Goal: Information Seeking & Learning: Learn about a topic

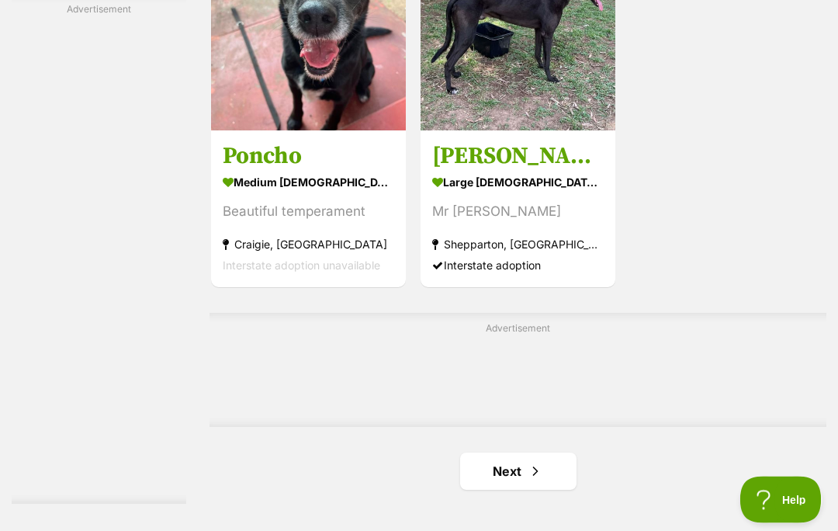
scroll to position [3132, 0]
click at [486, 489] on link "Next" at bounding box center [518, 470] width 116 height 37
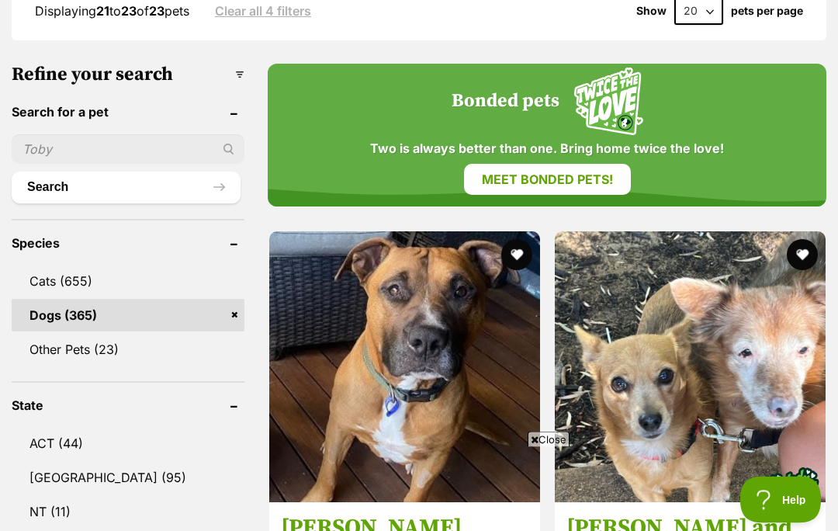
scroll to position [527, 0]
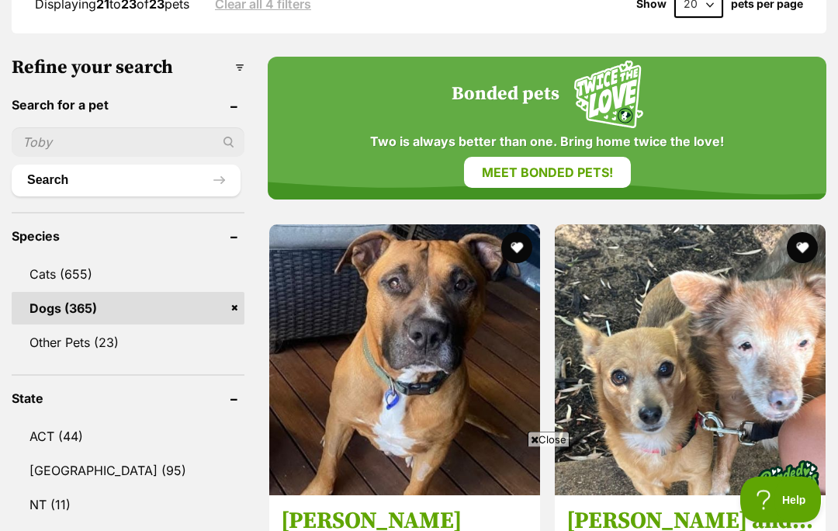
click at [551, 447] on span "Close" at bounding box center [548, 439] width 42 height 16
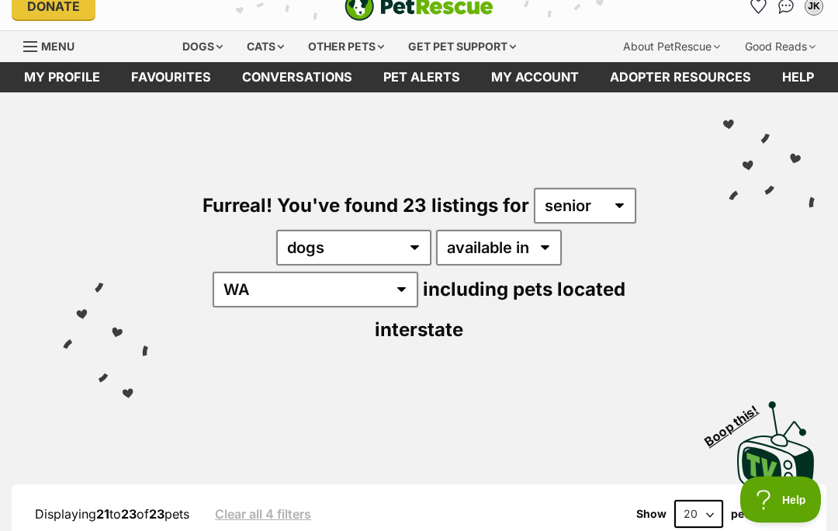
scroll to position [0, 0]
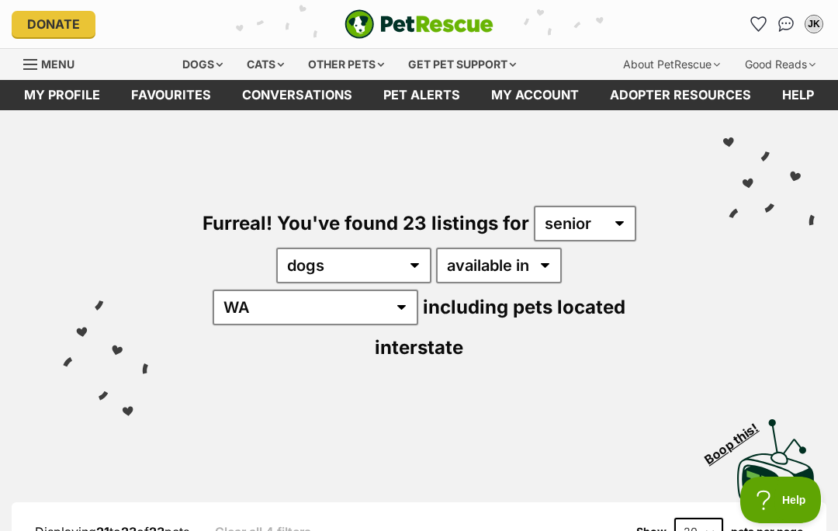
click at [187, 74] on div "Dogs" at bounding box center [202, 64] width 62 height 31
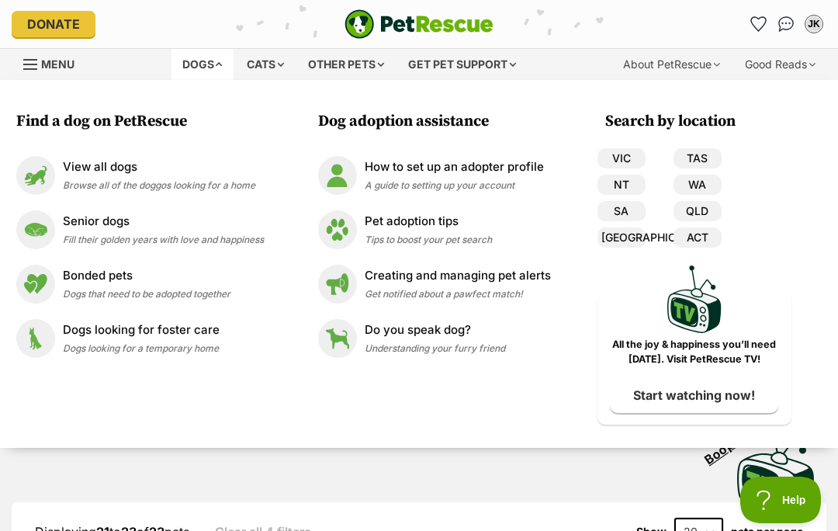
click at [39, 178] on img at bounding box center [35, 175] width 39 height 39
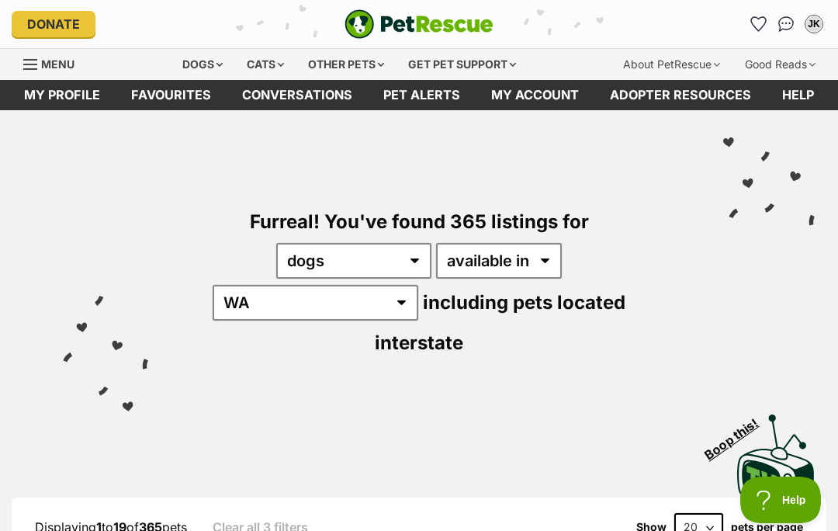
click at [700, 513] on select "20 40 60" at bounding box center [698, 527] width 49 height 28
select select "60"
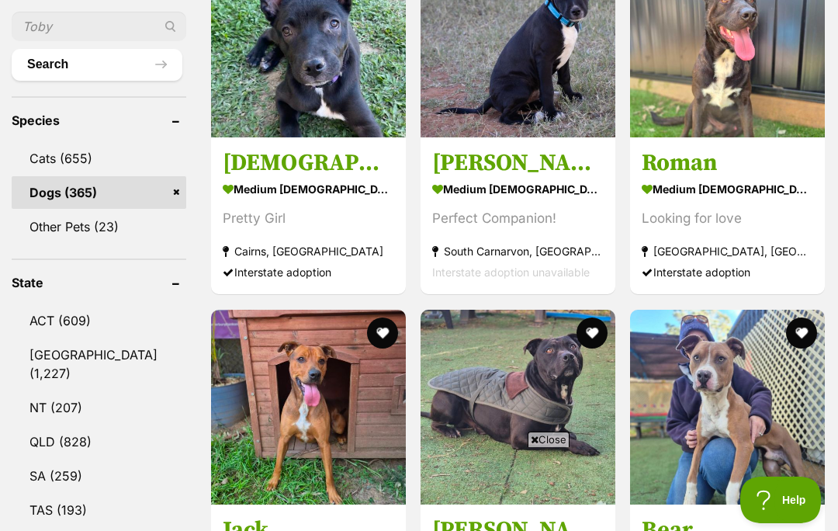
scroll to position [707, 0]
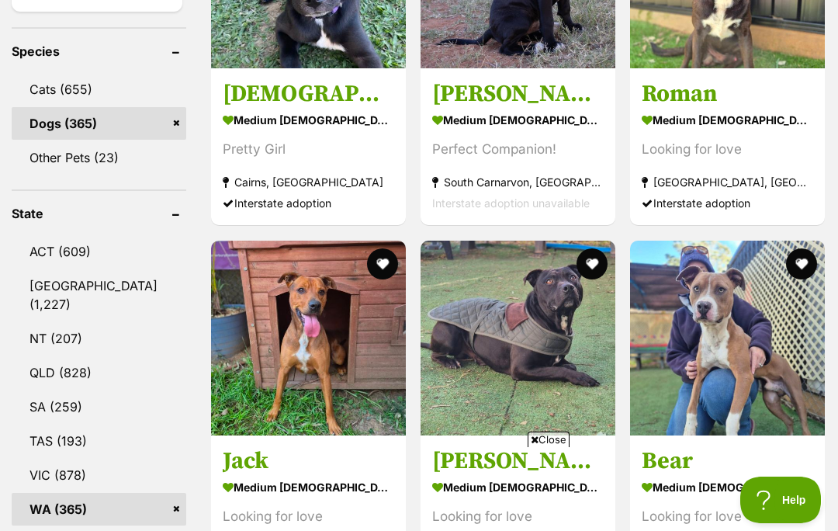
click at [555, 447] on span "Close" at bounding box center [548, 439] width 42 height 16
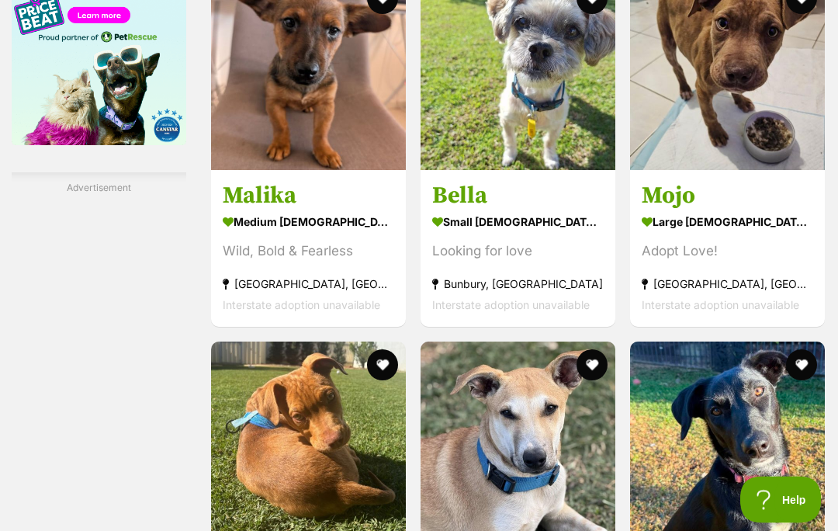
scroll to position [2722, 0]
click at [514, 157] on img at bounding box center [517, 72] width 195 height 195
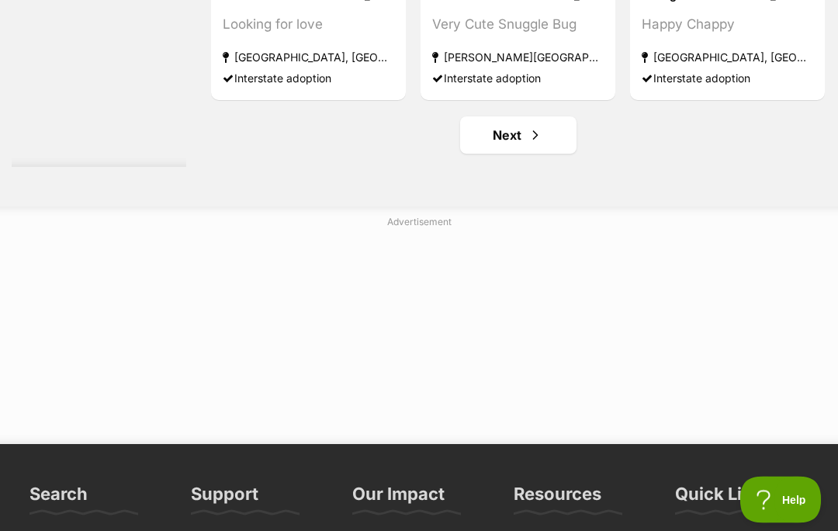
scroll to position [9305, 0]
click at [494, 154] on link "Next" at bounding box center [518, 134] width 116 height 37
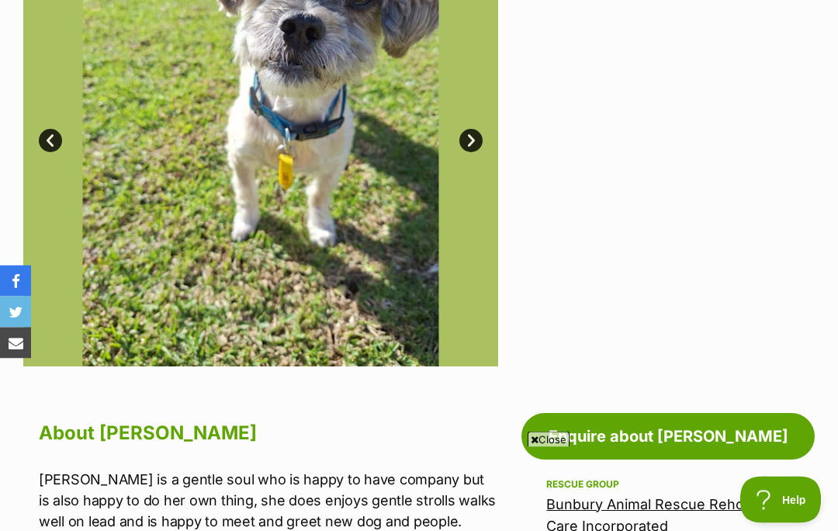
click at [542, 447] on span "Close" at bounding box center [548, 439] width 42 height 16
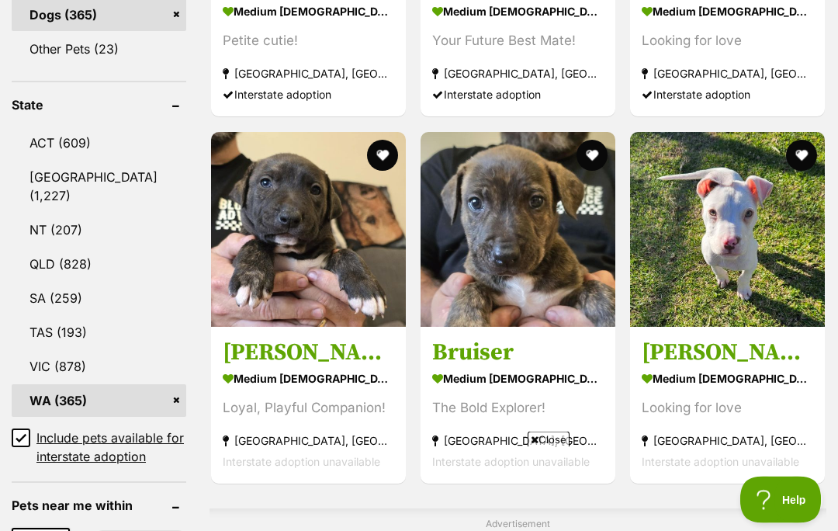
scroll to position [819, 0]
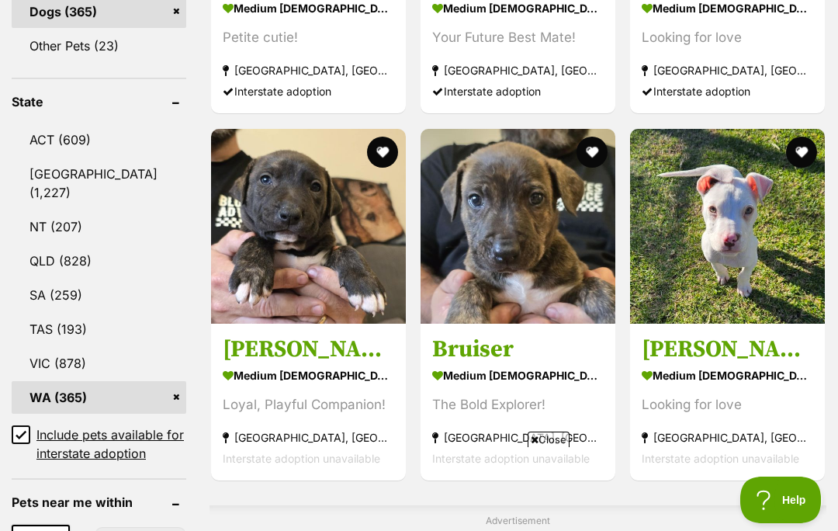
click at [543, 447] on span "Close" at bounding box center [548, 439] width 42 height 16
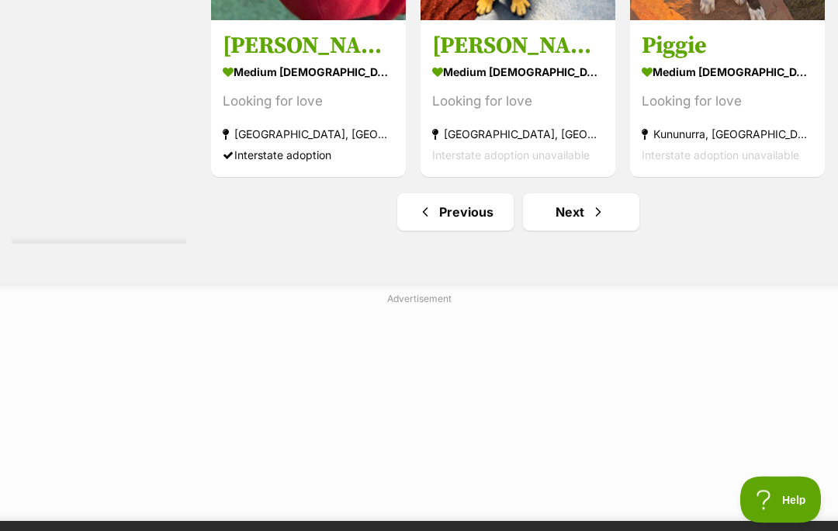
scroll to position [9042, 0]
click at [557, 230] on link "Next" at bounding box center [581, 211] width 116 height 37
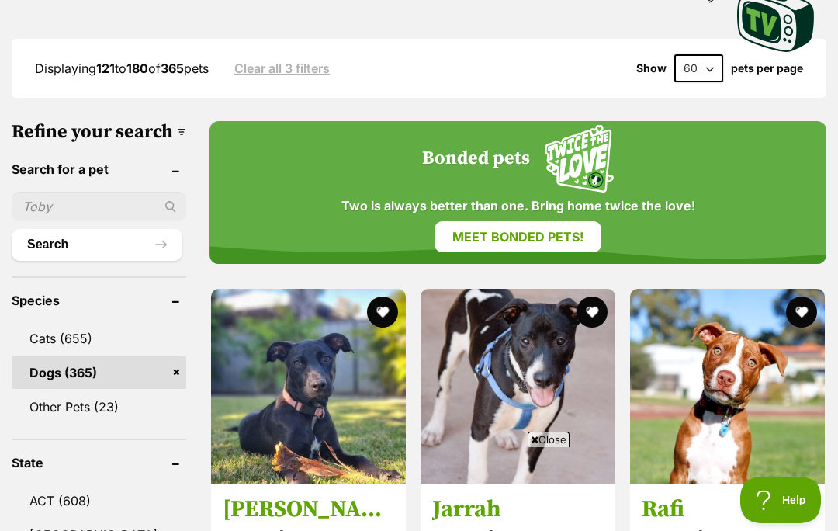
click at [551, 447] on span "Close" at bounding box center [548, 439] width 42 height 16
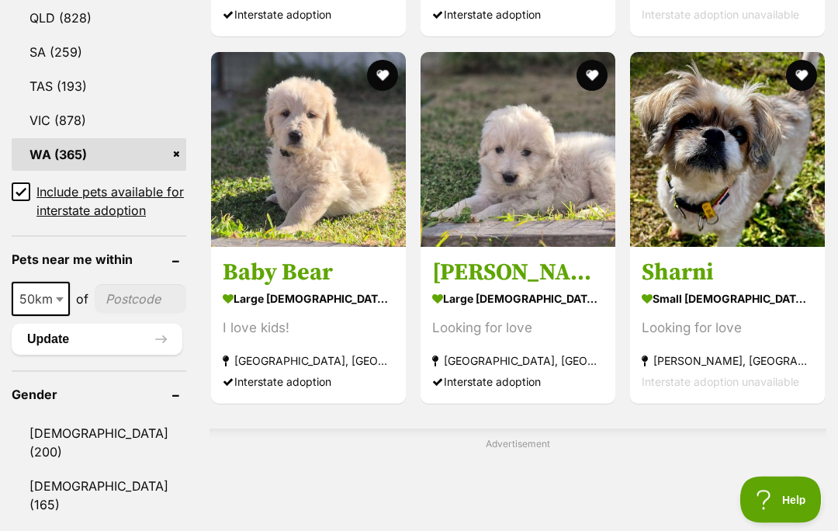
scroll to position [1062, 0]
click at [745, 163] on img at bounding box center [727, 149] width 195 height 195
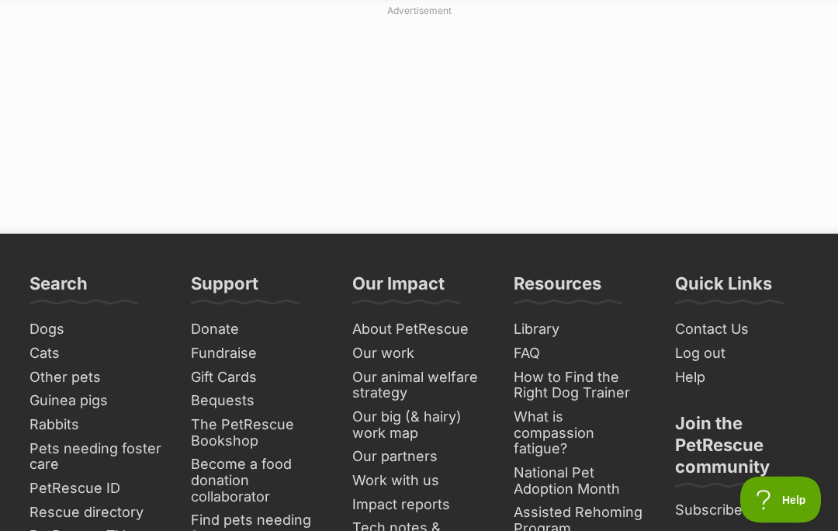
scroll to position [9501, 0]
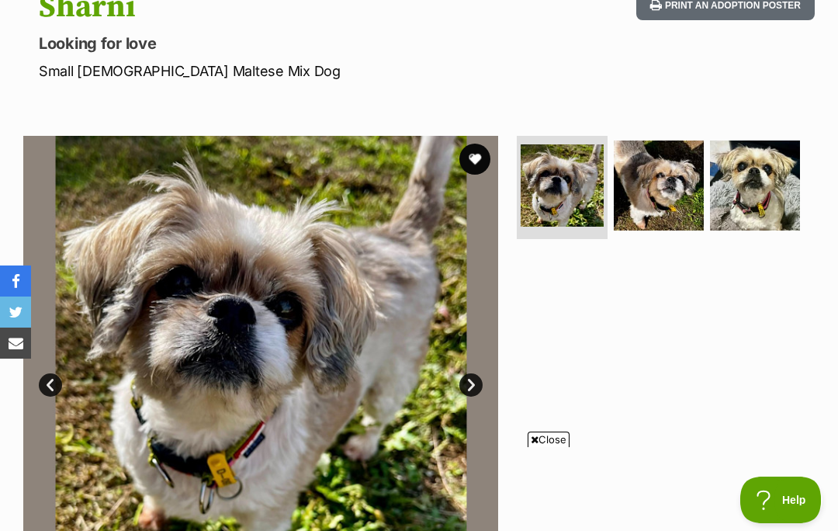
click at [541, 447] on span "Close" at bounding box center [548, 439] width 42 height 16
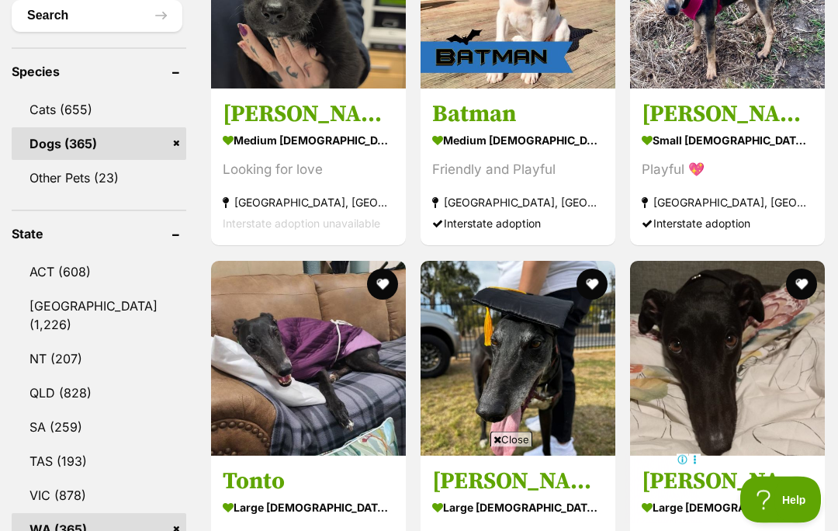
scroll to position [687, 0]
click at [513, 438] on span "Close" at bounding box center [511, 439] width 42 height 16
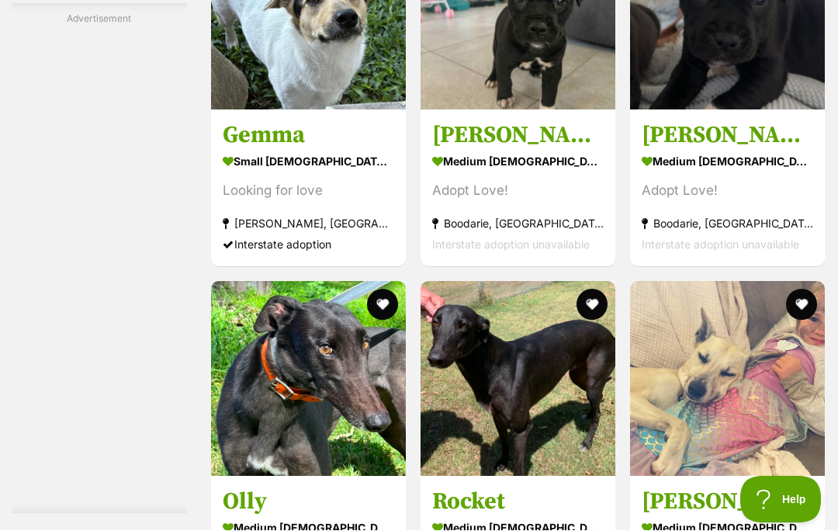
scroll to position [5942, 0]
click at [289, 109] on img at bounding box center [308, 12] width 195 height 195
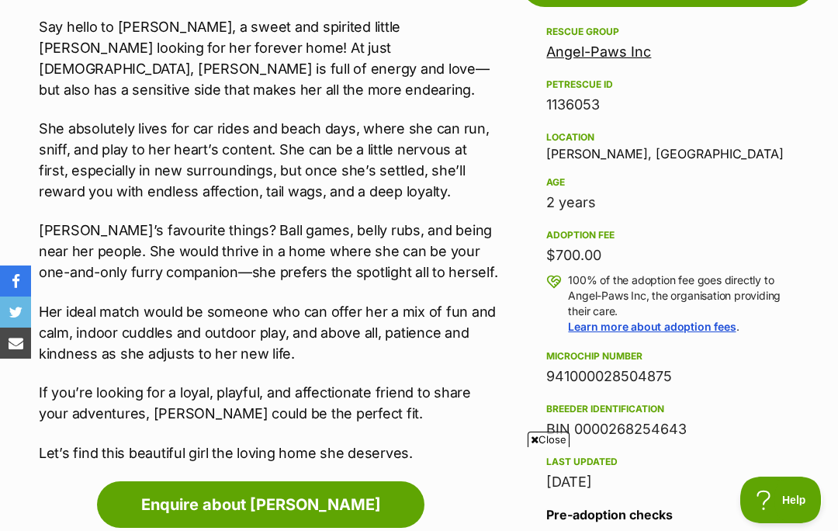
scroll to position [1067, 0]
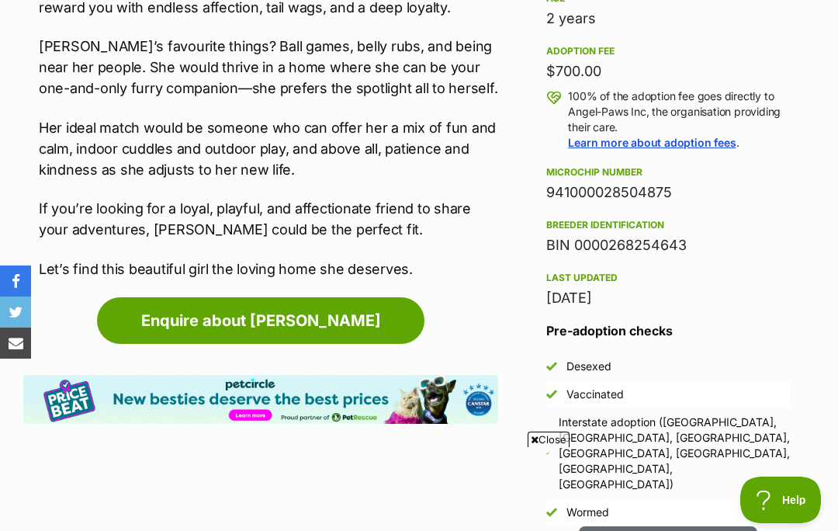
click at [558, 447] on span "Close" at bounding box center [548, 439] width 42 height 16
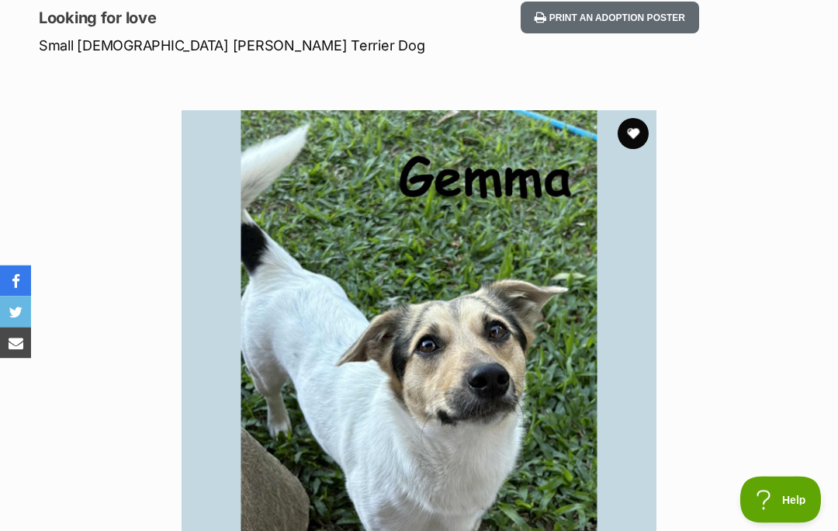
scroll to position [0, 0]
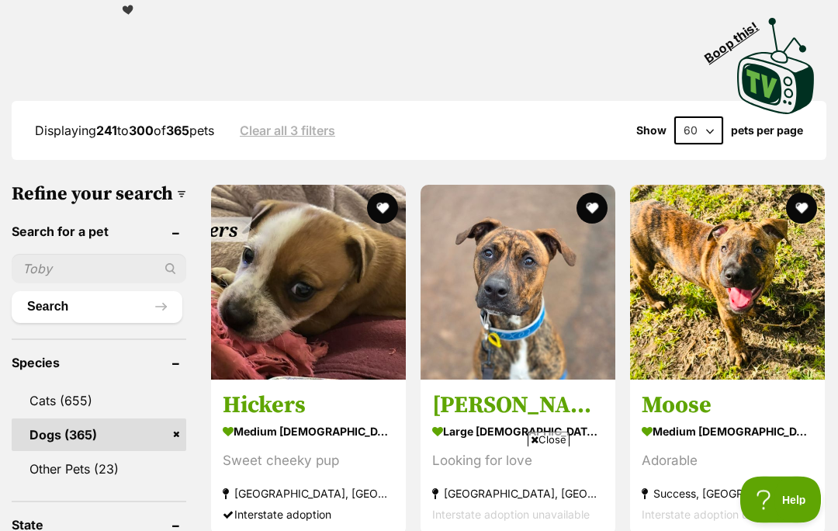
scroll to position [400, 0]
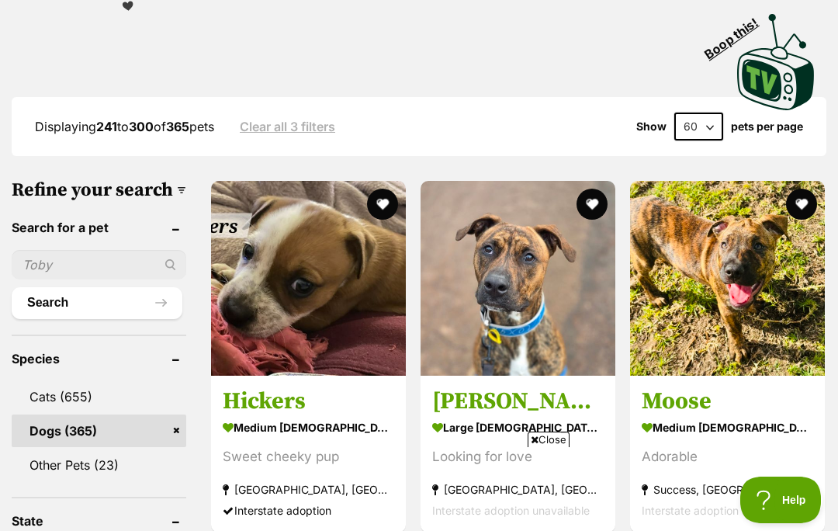
click at [558, 447] on span "Close" at bounding box center [548, 439] width 42 height 16
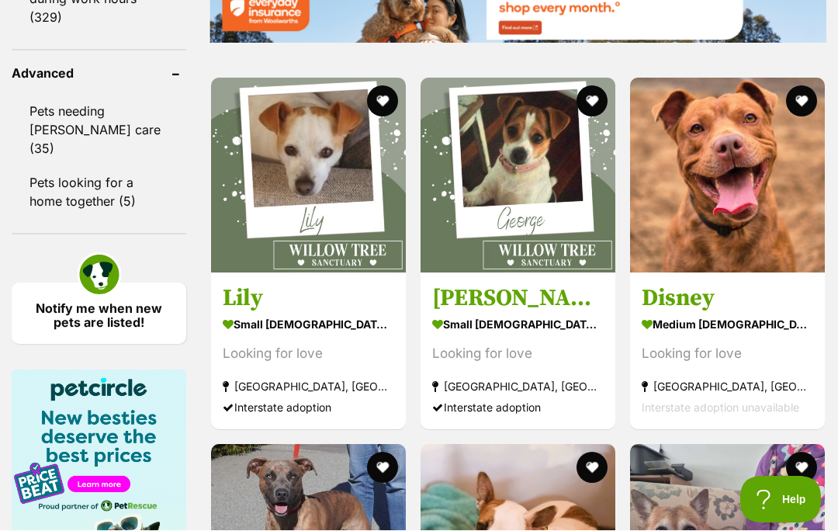
scroll to position [2253, 0]
click at [487, 230] on img at bounding box center [517, 175] width 195 height 195
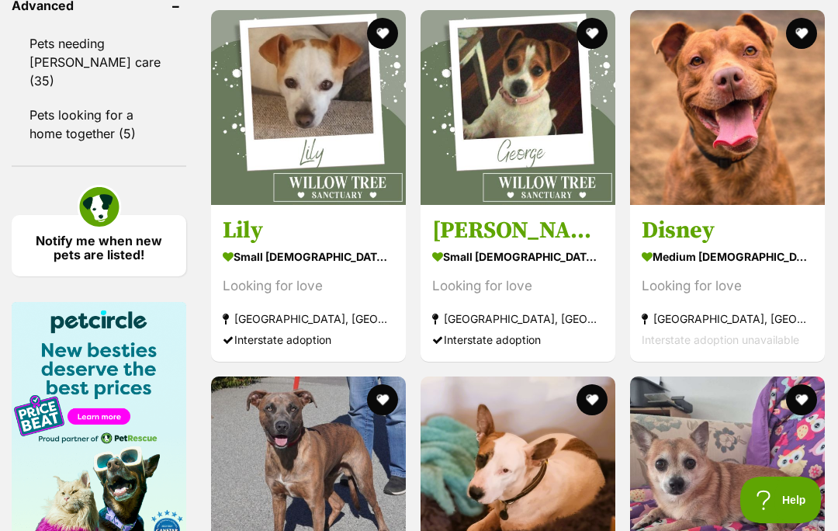
click at [268, 129] on img at bounding box center [308, 107] width 195 height 195
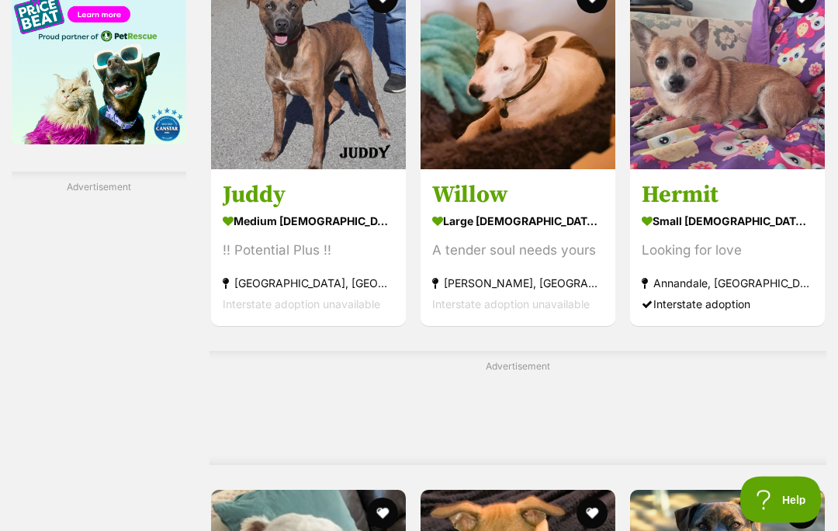
scroll to position [2722, 0]
click at [738, 140] on img at bounding box center [727, 71] width 195 height 195
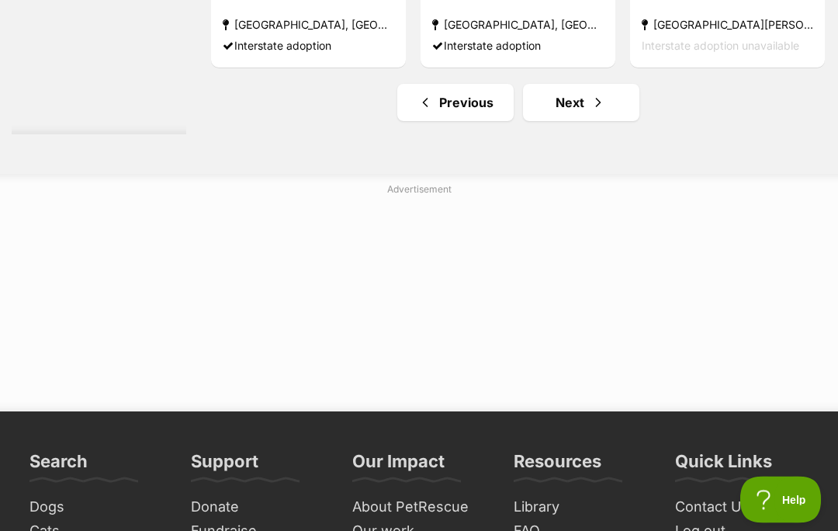
scroll to position [9152, 0]
click at [551, 121] on link "Next" at bounding box center [581, 102] width 116 height 37
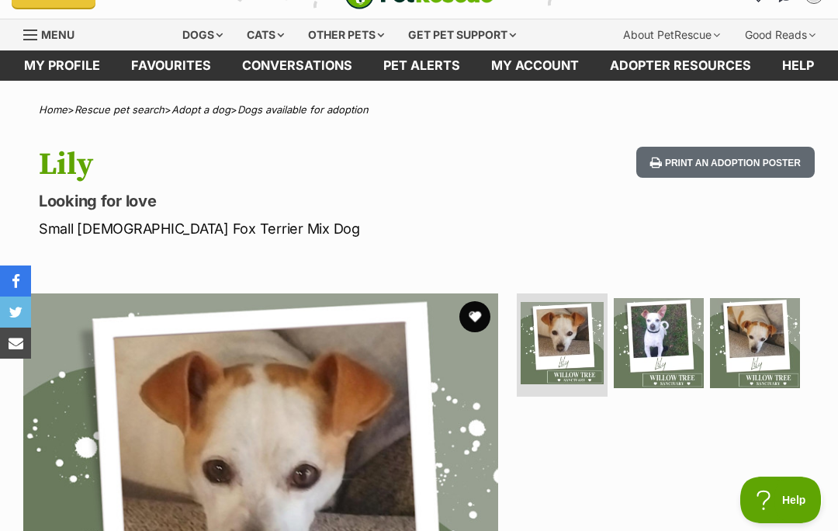
scroll to position [26, 0]
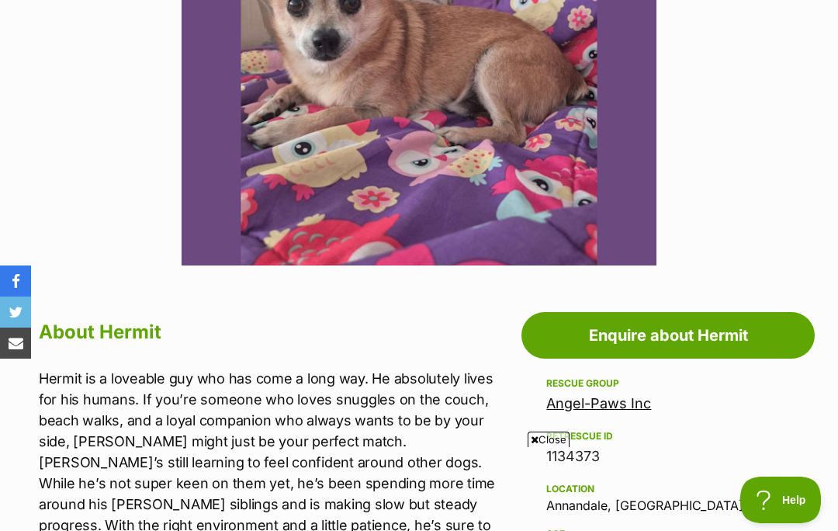
click at [544, 447] on span "Close" at bounding box center [548, 439] width 42 height 16
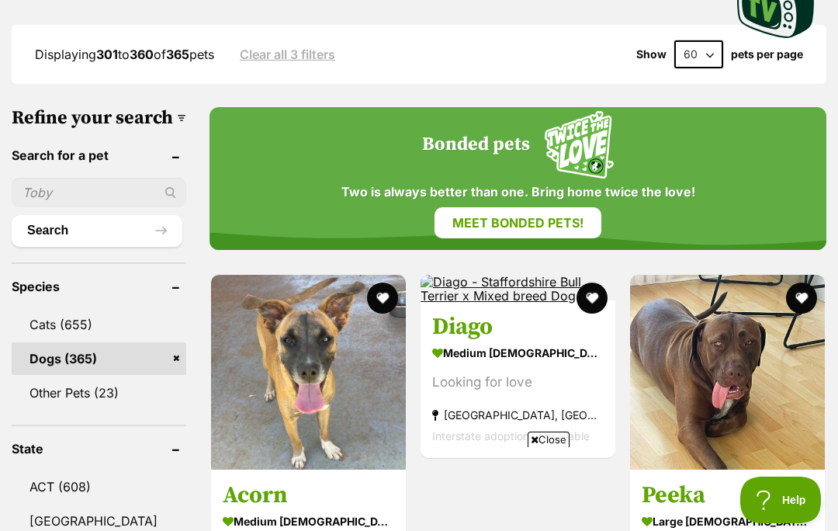
scroll to position [481, 0]
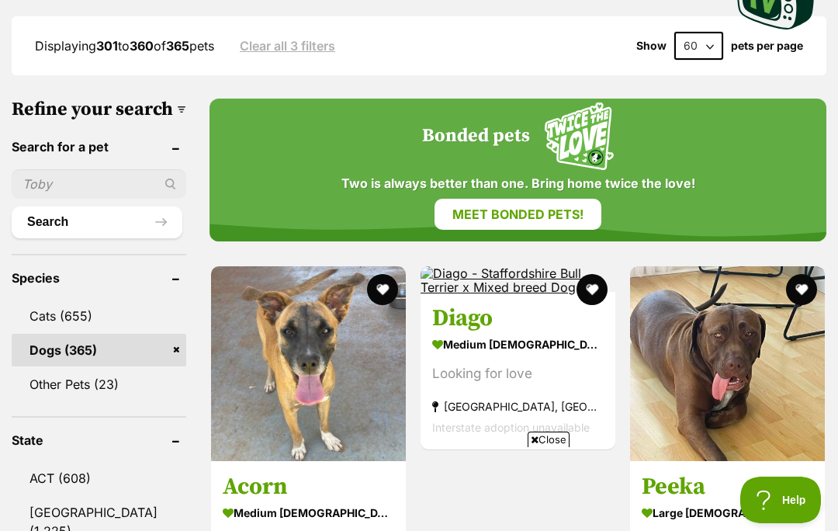
click at [541, 447] on span "Close" at bounding box center [548, 439] width 42 height 16
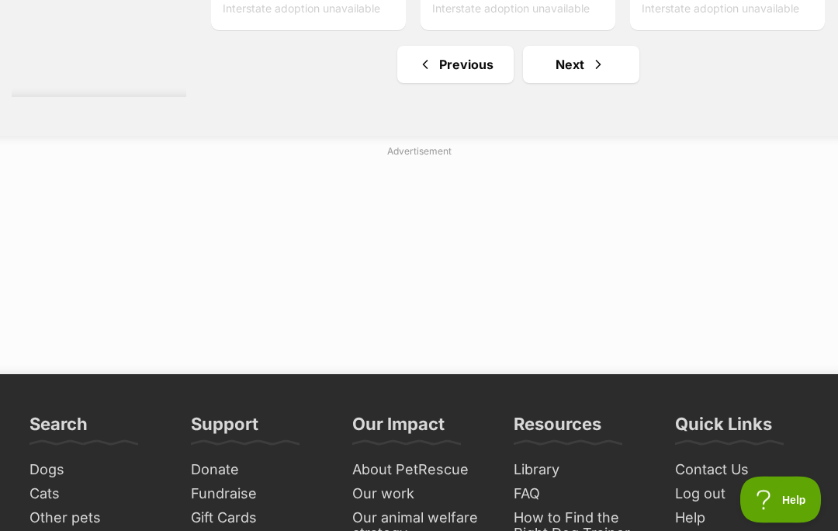
scroll to position [9355, 0]
click at [561, 83] on link "Next" at bounding box center [581, 64] width 116 height 37
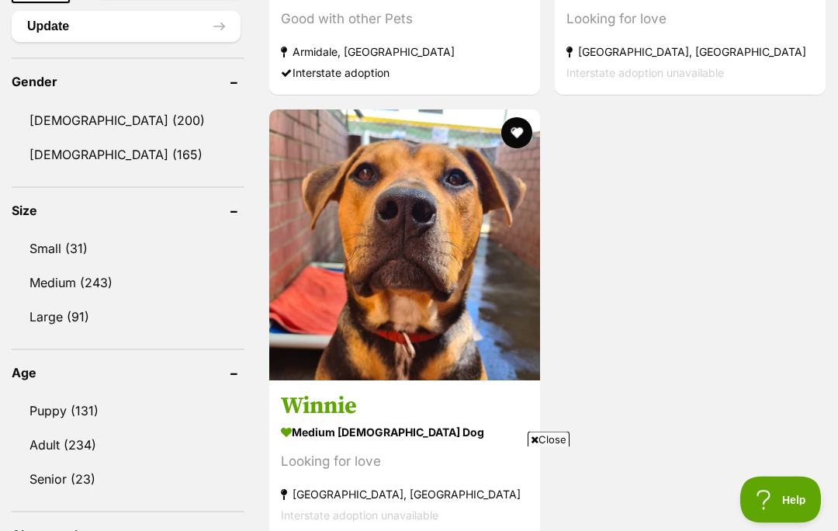
scroll to position [1364, 0]
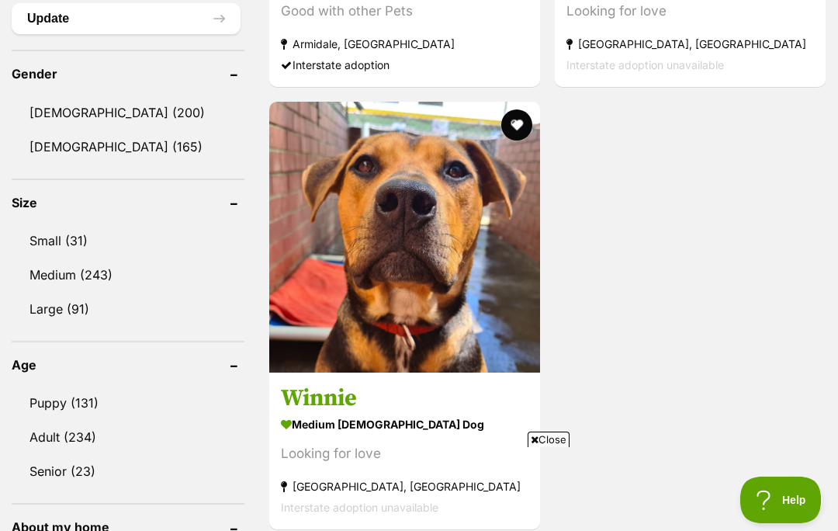
click at [535, 447] on span "Close" at bounding box center [548, 439] width 42 height 16
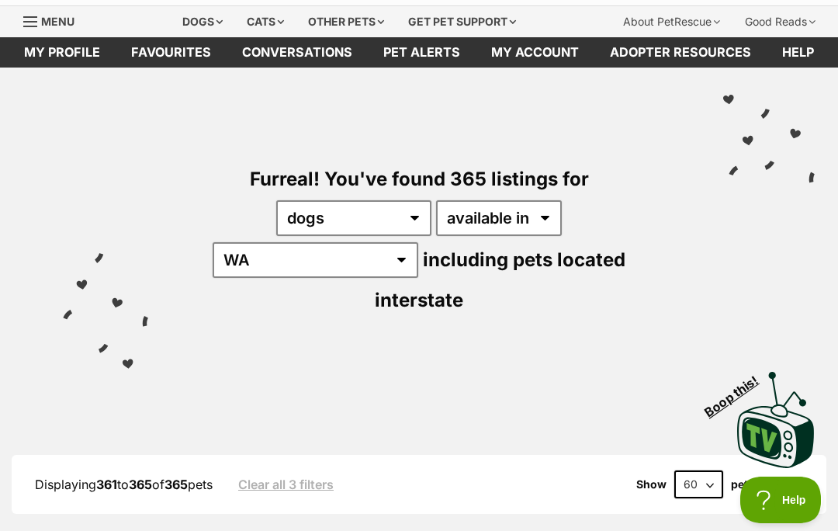
scroll to position [0, 0]
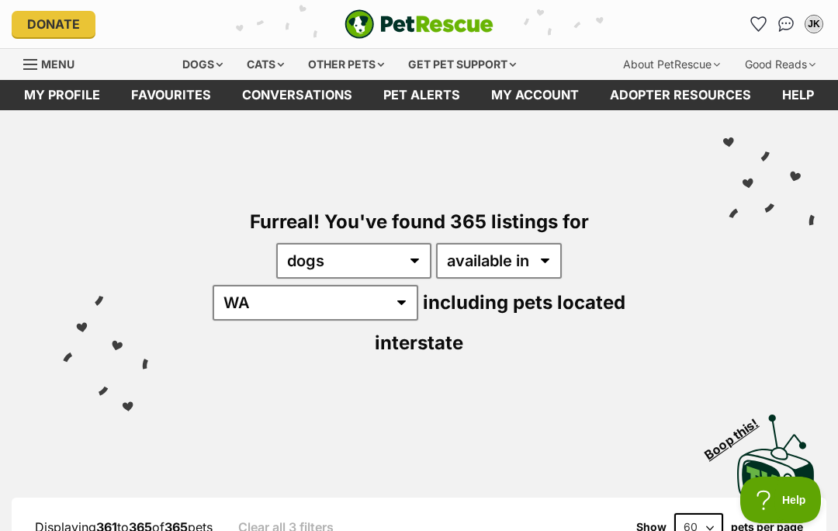
click at [195, 64] on div "Dogs" at bounding box center [202, 64] width 62 height 31
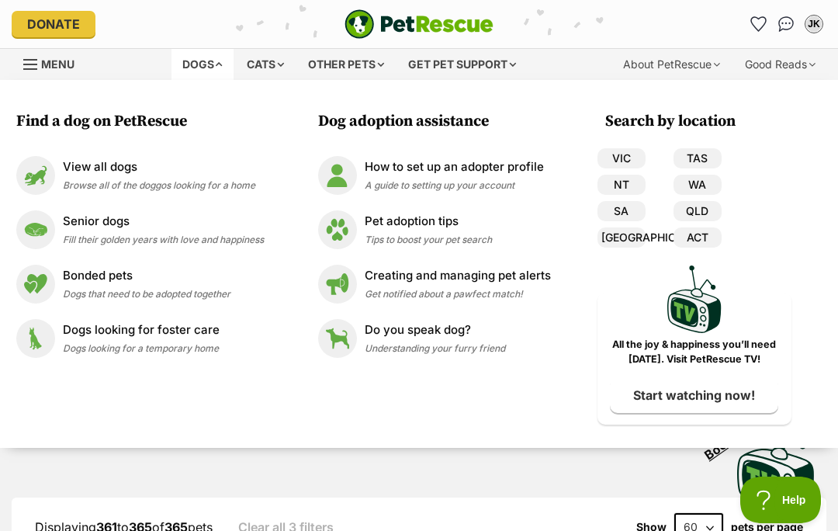
click at [51, 174] on img at bounding box center [35, 175] width 39 height 39
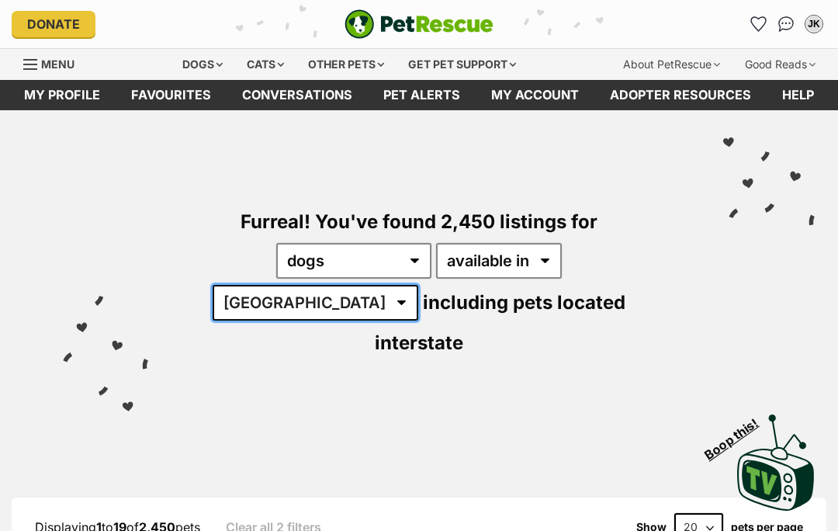
click at [418, 285] on select "Australia ACT NSW NT QLD SA TAS VIC WA" at bounding box center [316, 303] width 206 height 36
select select "WA"
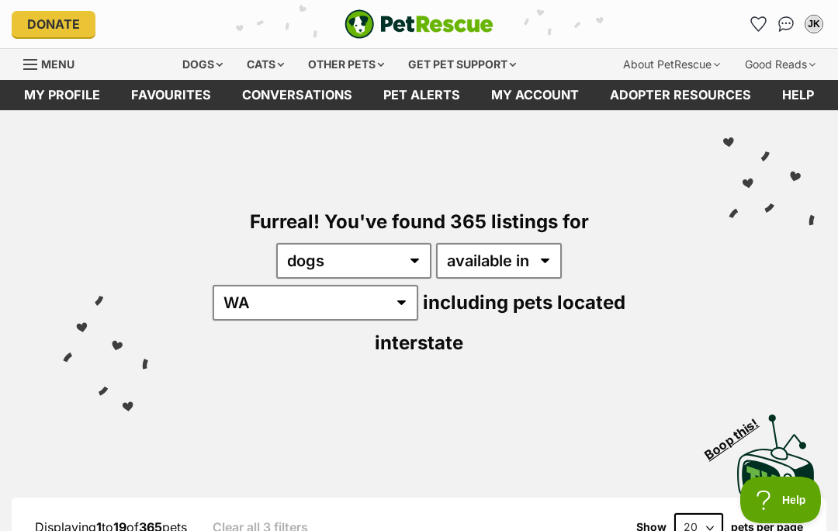
click at [689, 513] on select "20 40 60" at bounding box center [698, 527] width 49 height 28
select select "40"
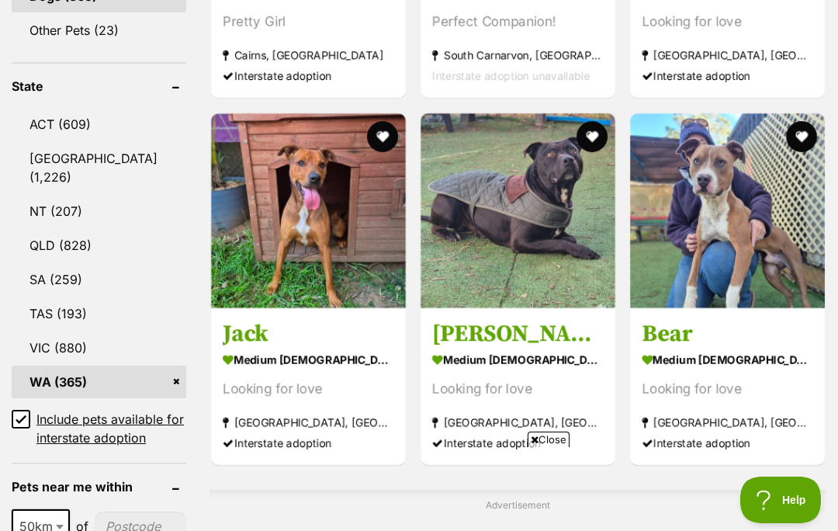
click at [552, 447] on span "Close" at bounding box center [548, 439] width 42 height 16
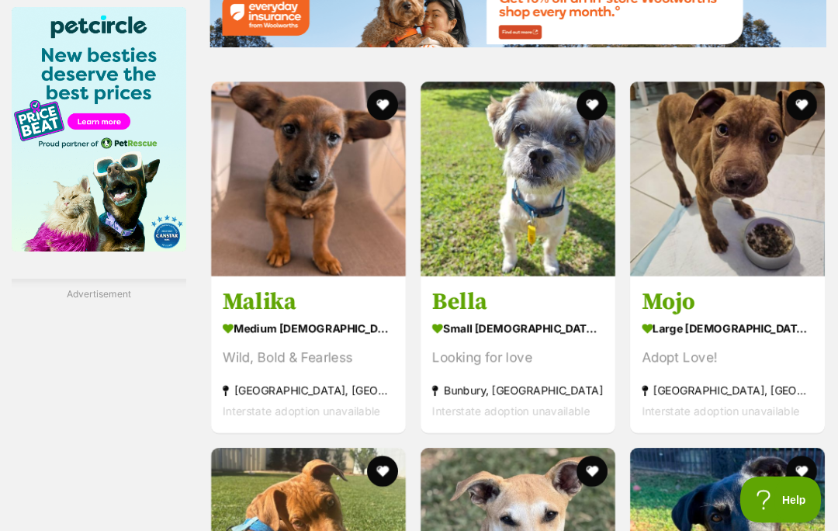
scroll to position [2611, 0]
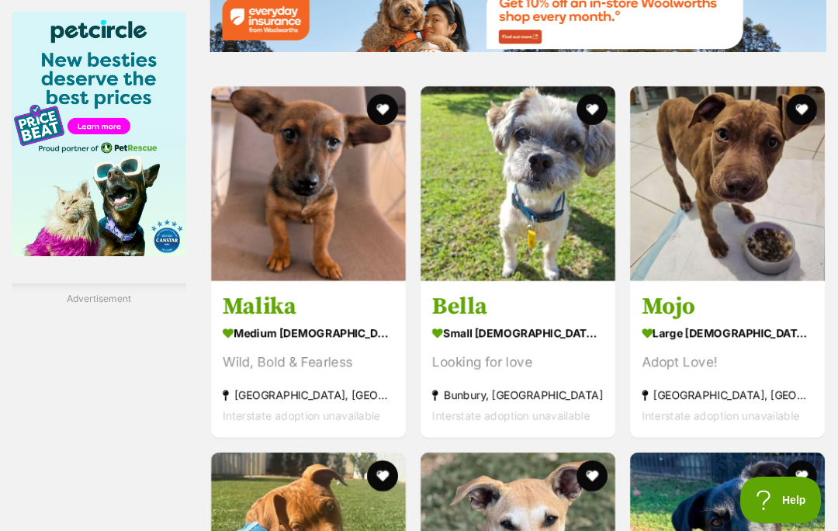
click at [519, 260] on img at bounding box center [517, 183] width 195 height 195
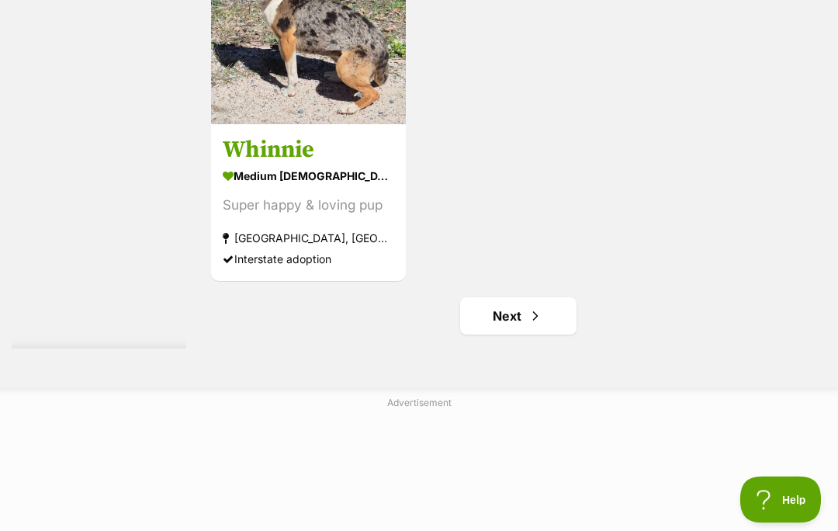
scroll to position [6294, 0]
click at [494, 334] on link "Next" at bounding box center [518, 315] width 116 height 37
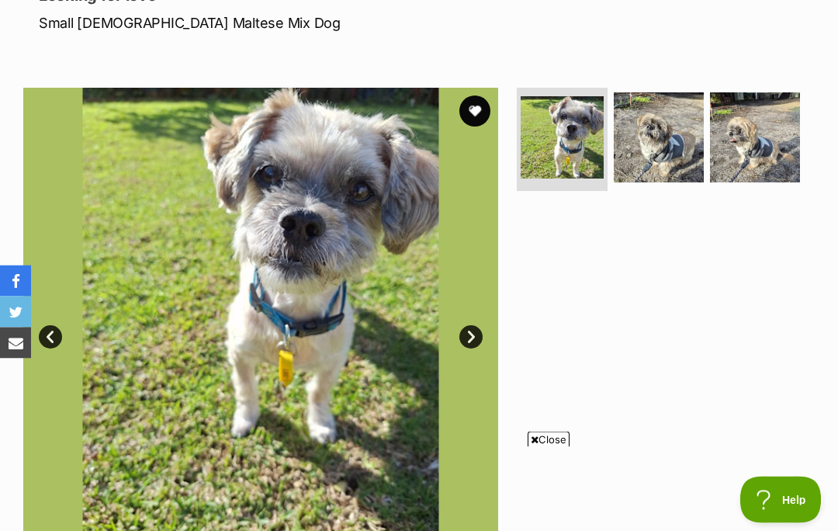
click at [544, 447] on span "Close" at bounding box center [548, 439] width 42 height 16
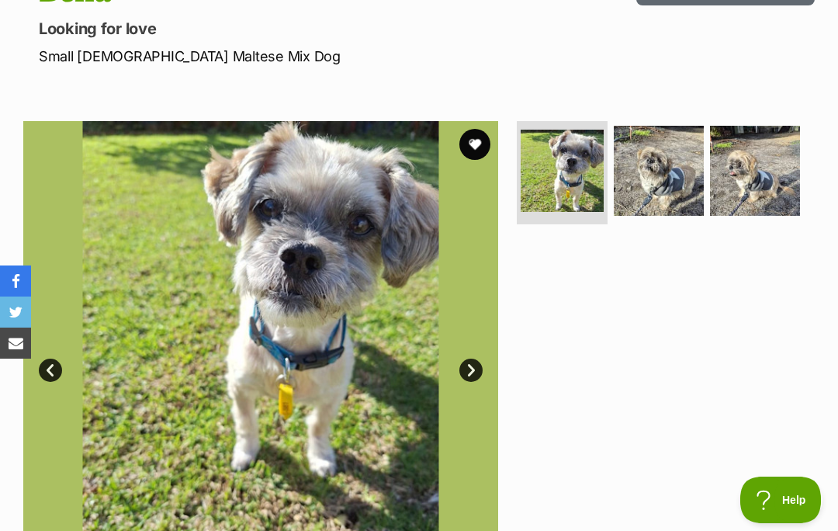
scroll to position [201, 0]
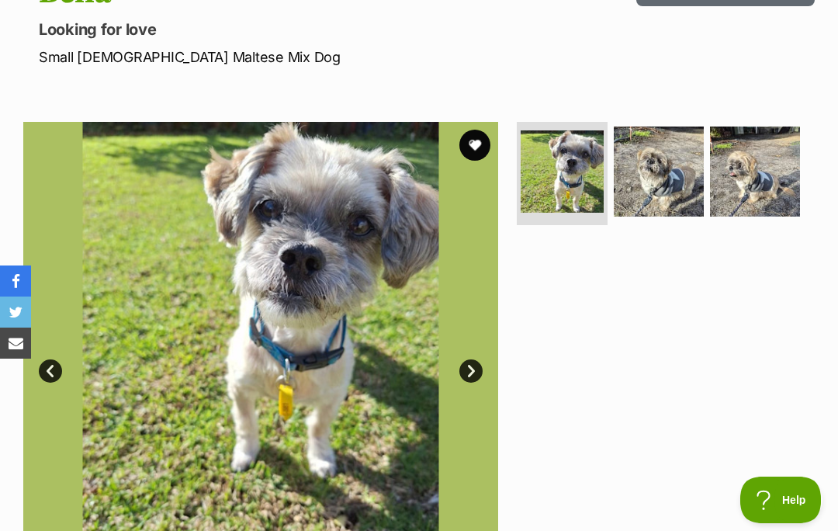
click at [476, 359] on link "Next" at bounding box center [470, 370] width 23 height 23
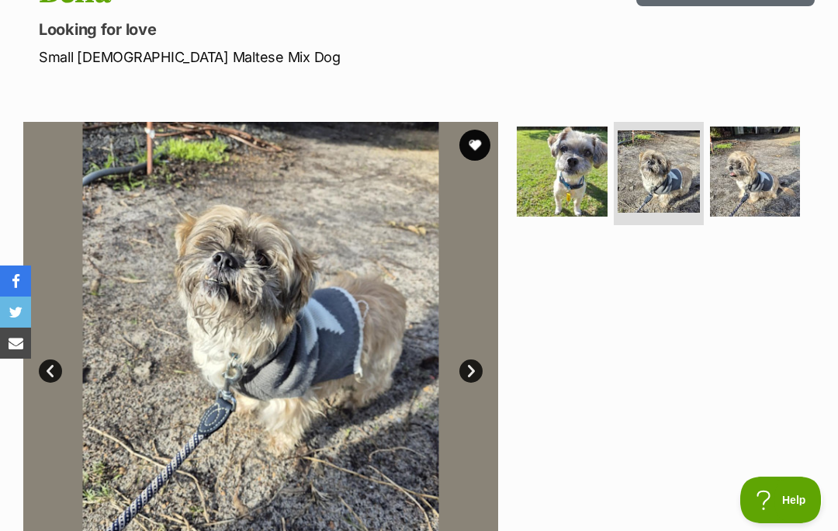
click at [472, 365] on link "Next" at bounding box center [470, 370] width 23 height 23
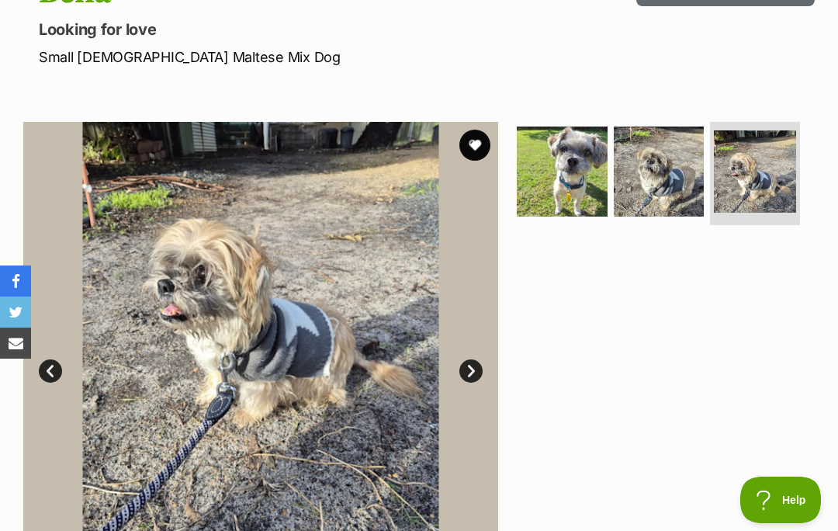
click at [57, 365] on link "Prev" at bounding box center [50, 370] width 23 height 23
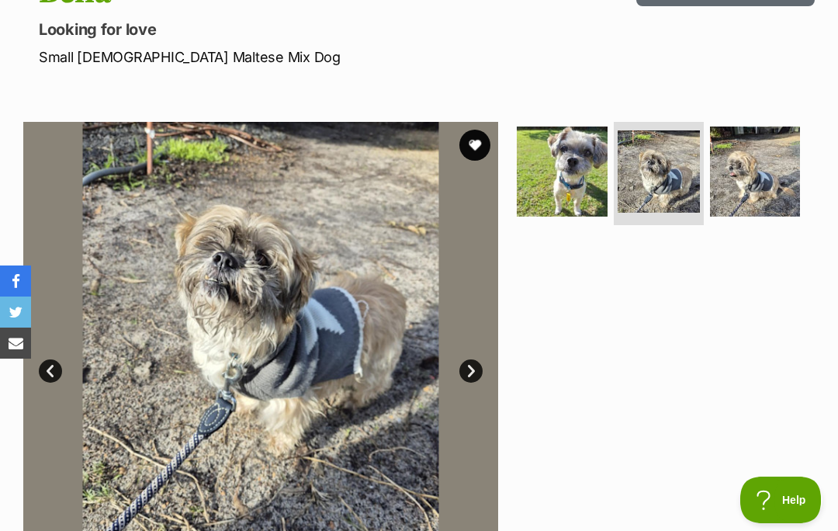
click at [58, 359] on link "Prev" at bounding box center [50, 370] width 23 height 23
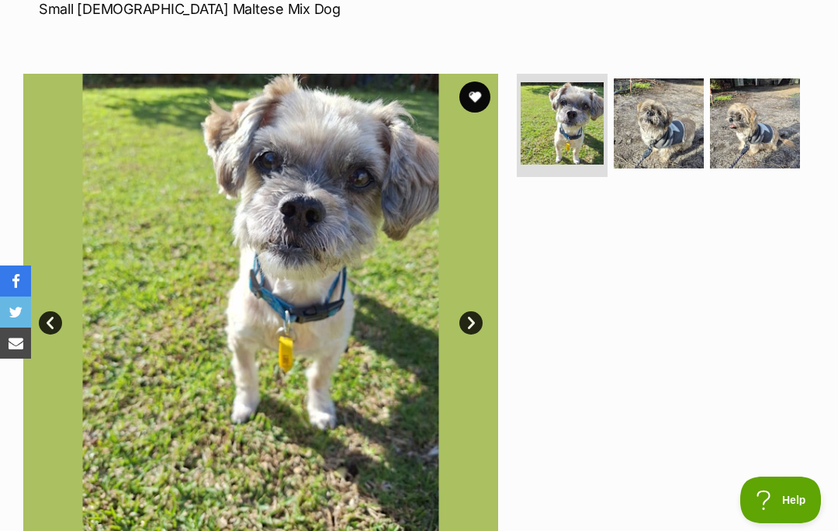
scroll to position [248, 0]
click at [467, 324] on link "Next" at bounding box center [470, 323] width 23 height 23
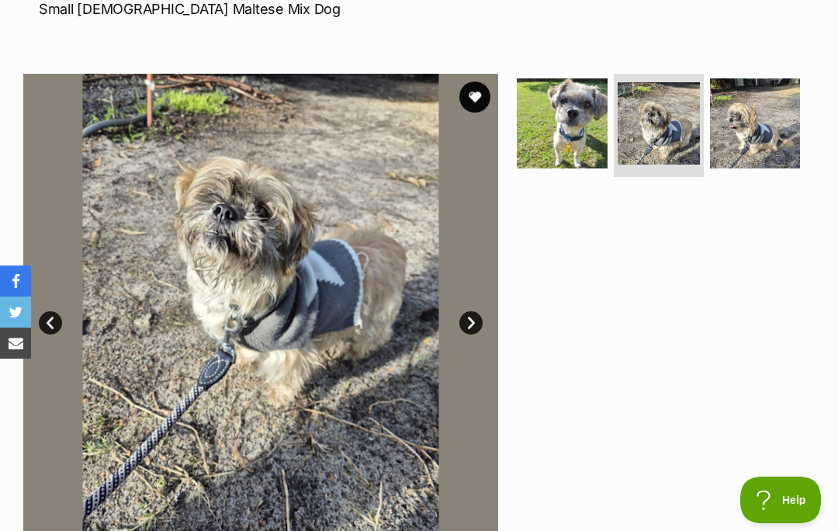
click at [470, 323] on link "Next" at bounding box center [470, 322] width 23 height 23
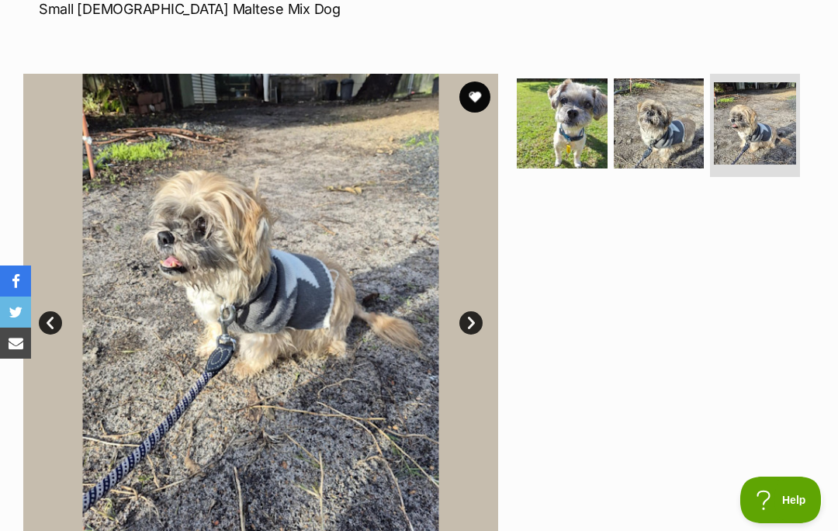
click at [43, 316] on link "Prev" at bounding box center [50, 322] width 23 height 23
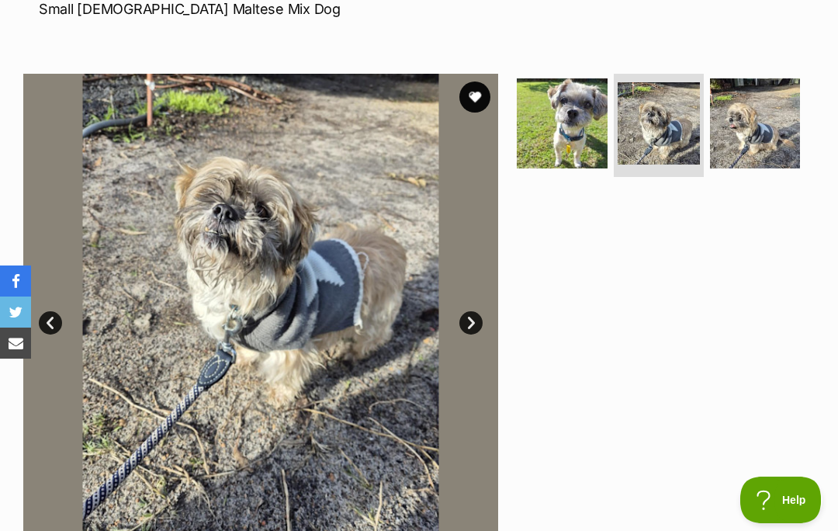
click at [59, 323] on link "Prev" at bounding box center [50, 322] width 23 height 23
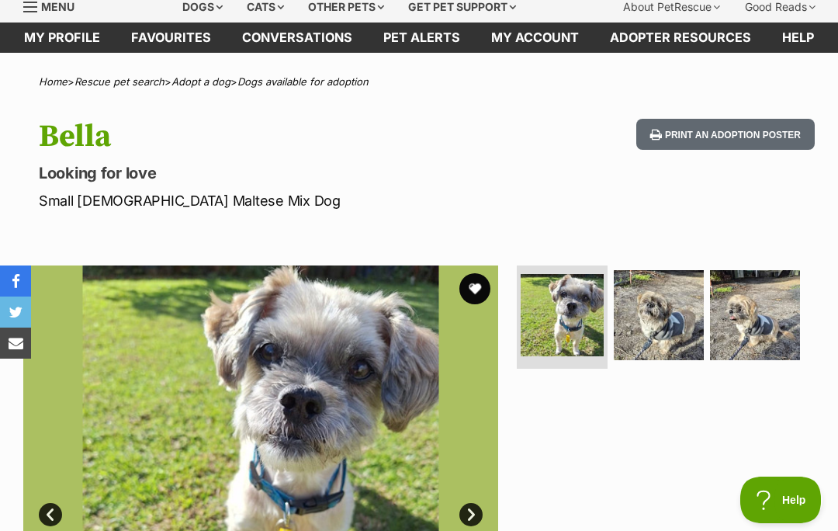
scroll to position [54, 0]
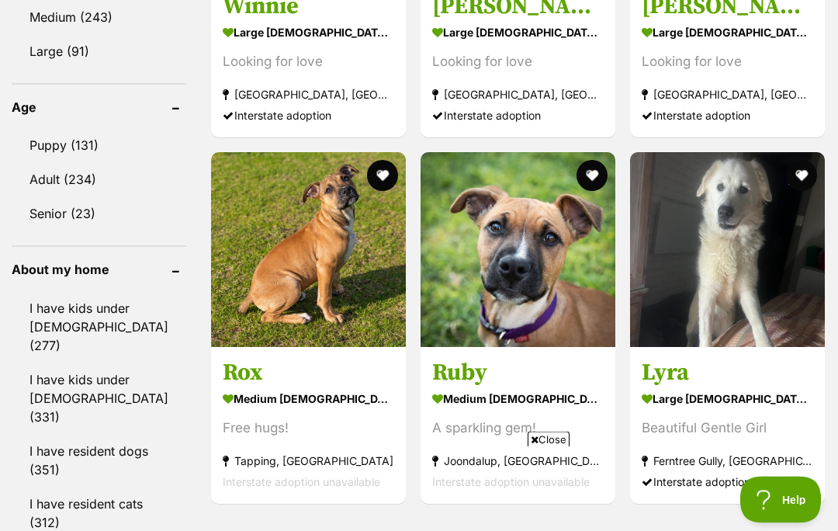
click at [551, 447] on span "Close" at bounding box center [548, 439] width 42 height 16
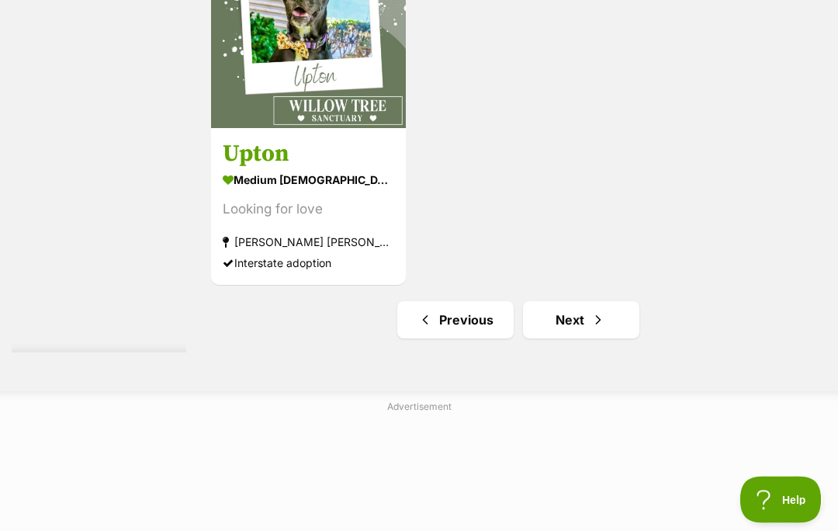
scroll to position [6290, 0]
click at [545, 338] on link "Next" at bounding box center [581, 319] width 116 height 37
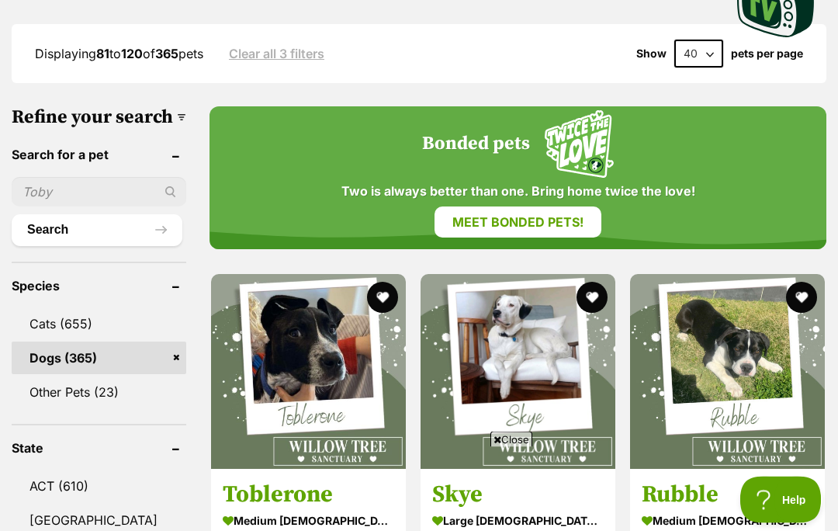
scroll to position [473, 0]
click at [515, 447] on span "Close" at bounding box center [511, 439] width 42 height 16
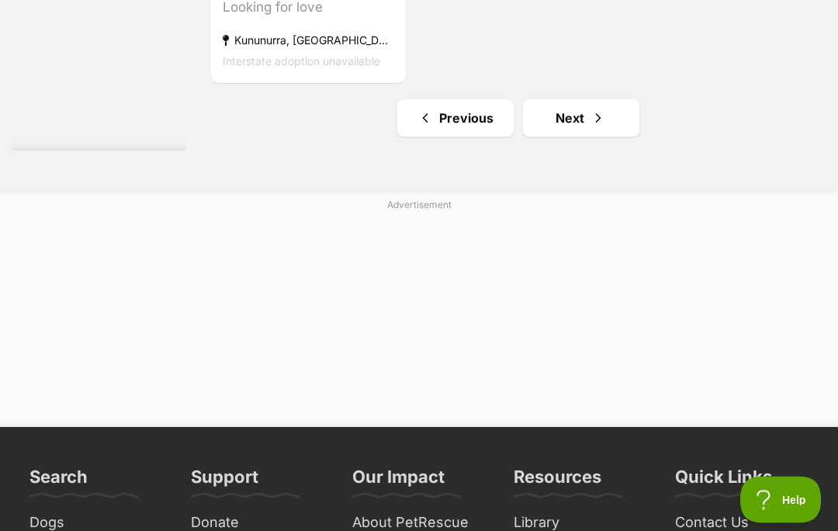
scroll to position [6666, 0]
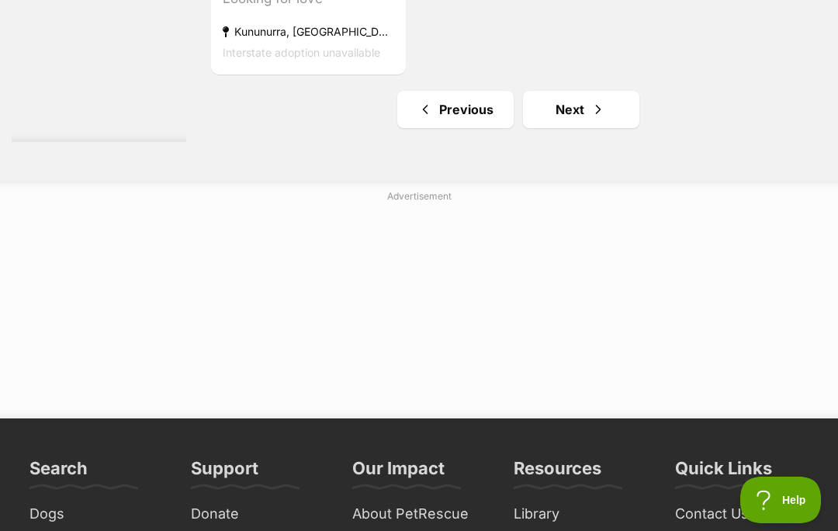
click at [560, 128] on link "Next" at bounding box center [581, 109] width 116 height 37
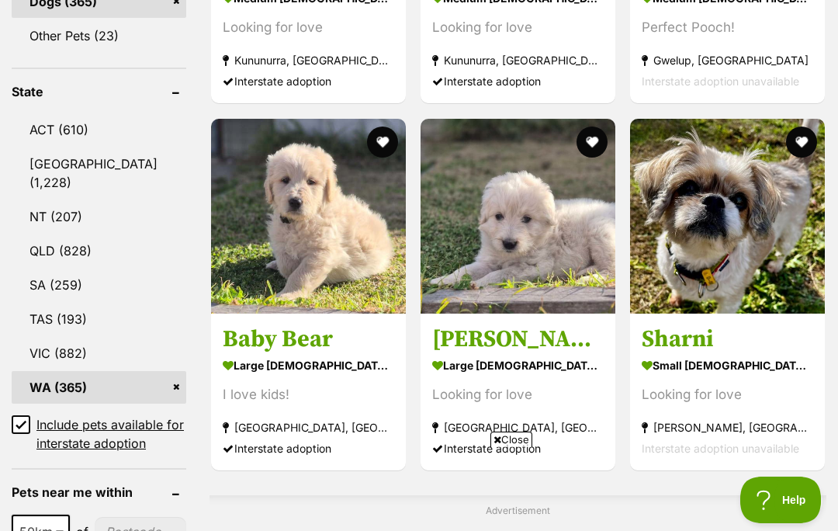
scroll to position [833, 0]
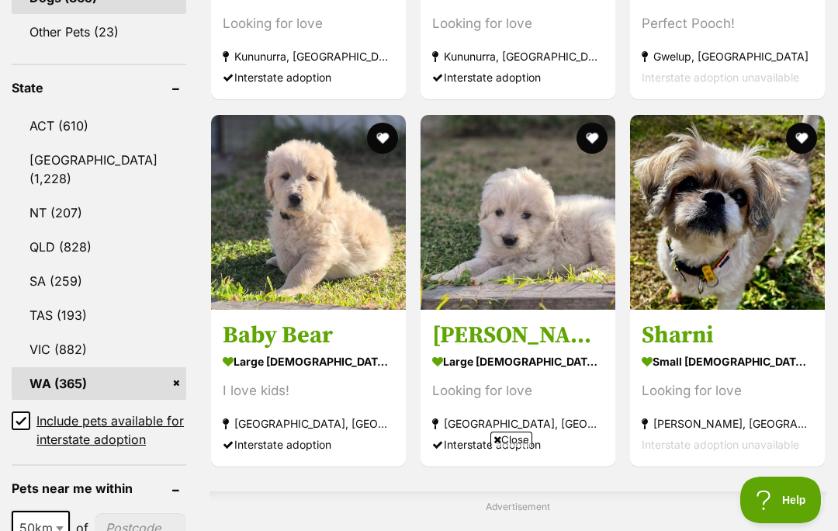
click at [506, 447] on span "Close" at bounding box center [511, 439] width 42 height 16
click at [745, 241] on img at bounding box center [727, 212] width 195 height 195
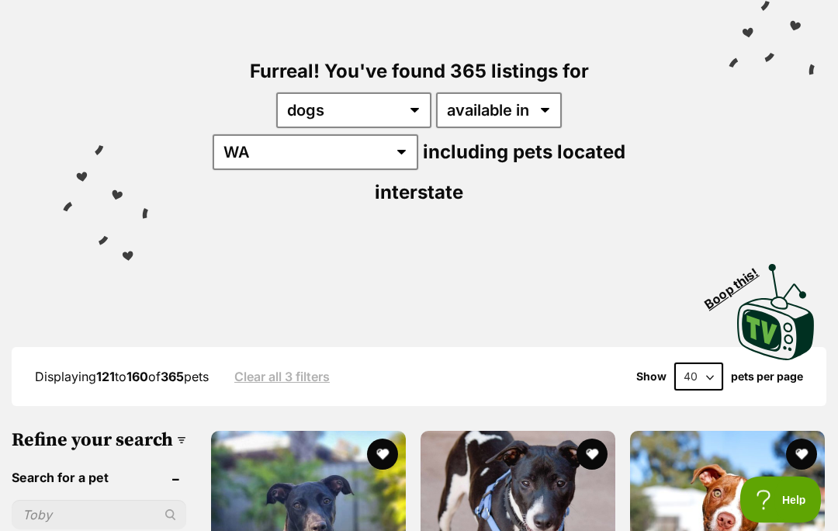
scroll to position [146, 0]
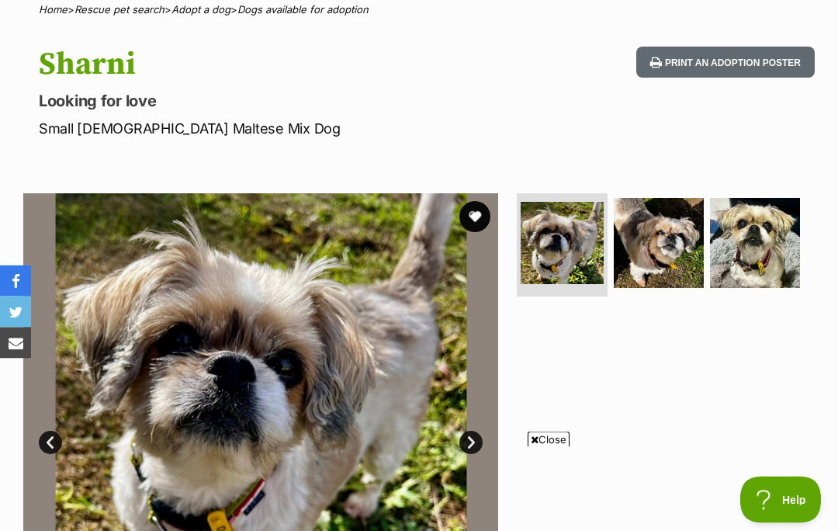
scroll to position [131, 0]
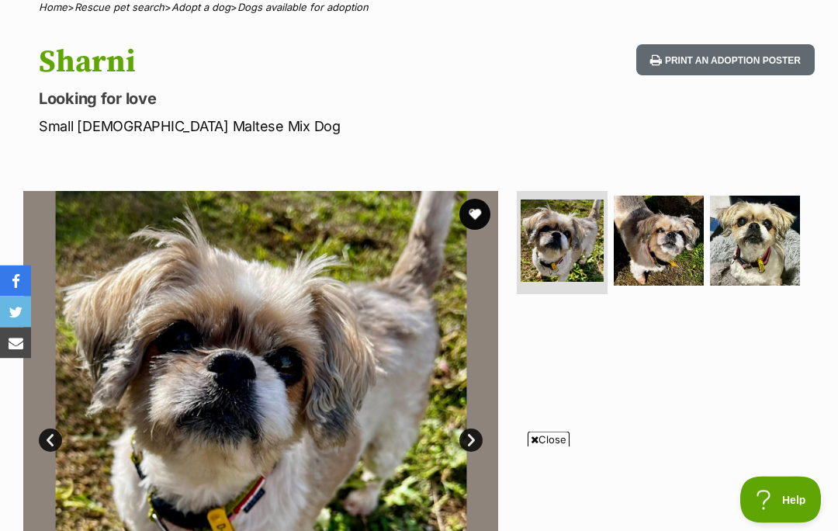
click at [554, 447] on span "Close" at bounding box center [548, 439] width 42 height 16
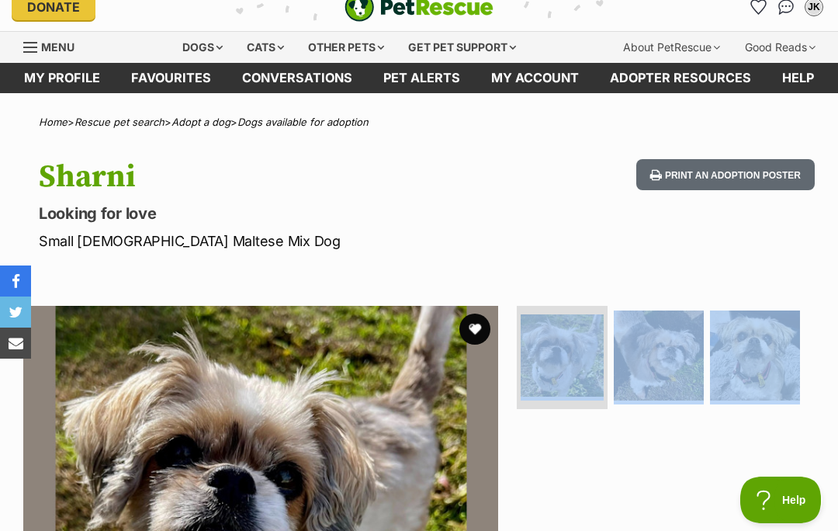
scroll to position [0, 0]
